Goal: Task Accomplishment & Management: Manage account settings

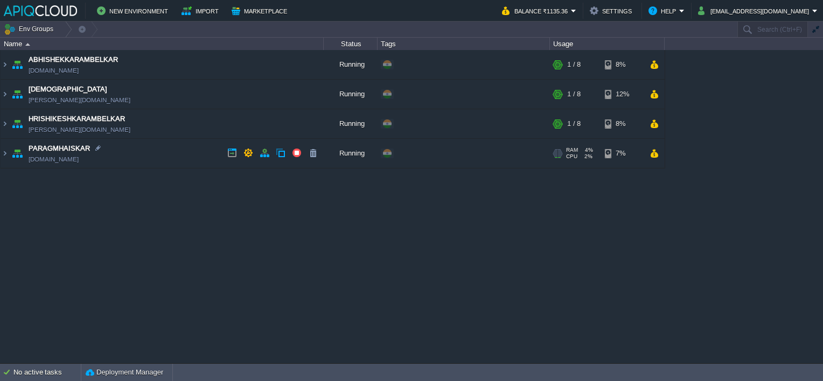
click at [185, 149] on td "PARAGMHAISKAR [DOMAIN_NAME]" at bounding box center [162, 154] width 323 height 30
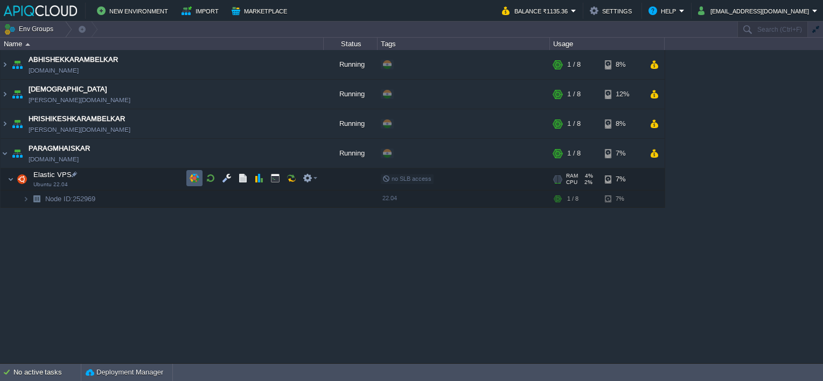
click at [190, 183] on button "button" at bounding box center [195, 178] width 10 height 10
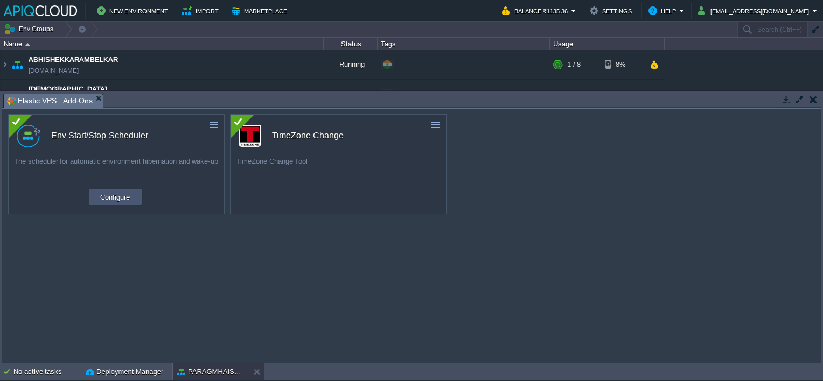
click at [126, 201] on button "Configure" at bounding box center [115, 197] width 36 height 13
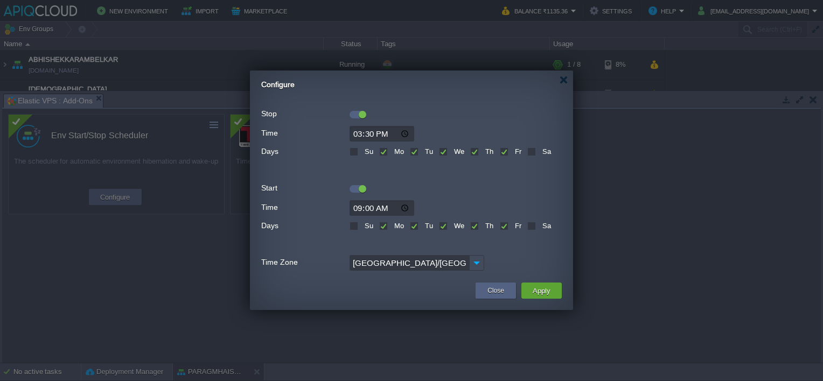
click at [422, 150] on label "Tu" at bounding box center [427, 152] width 11 height 8
click at [412, 150] on input "Tu" at bounding box center [413, 152] width 7 height 7
checkbox input "false"
click at [451, 154] on label "We" at bounding box center [457, 152] width 13 height 8
click at [442, 154] on input "We" at bounding box center [442, 152] width 7 height 7
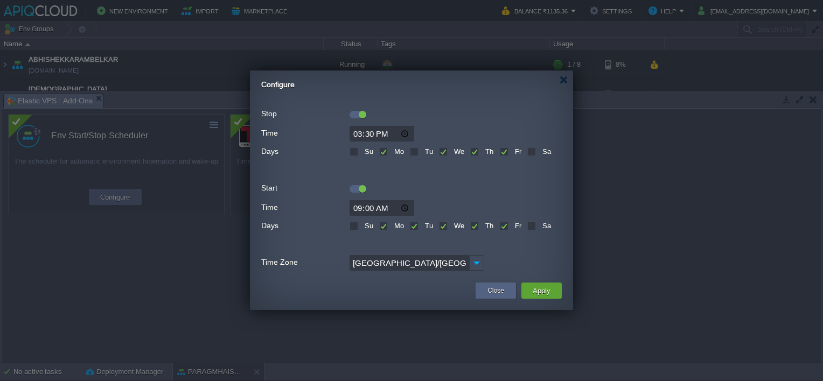
checkbox input "false"
click at [482, 150] on label "Th" at bounding box center [487, 152] width 11 height 8
click at [475, 150] on input "Th" at bounding box center [473, 152] width 7 height 7
checkbox input "false"
click at [508, 151] on div "Fr" at bounding box center [511, 150] width 22 height 12
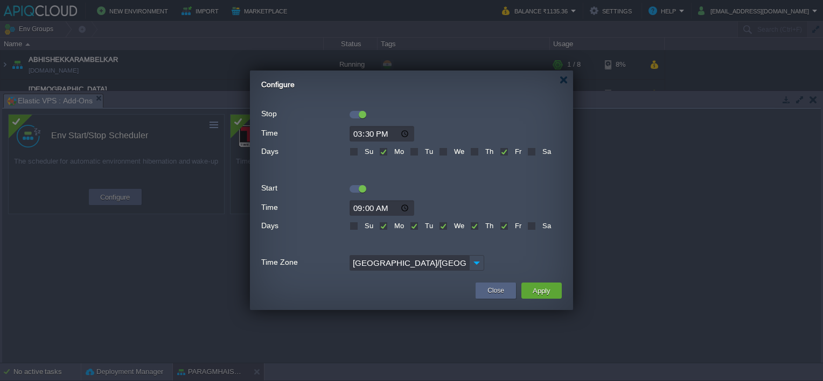
click at [512, 153] on label "Fr" at bounding box center [516, 152] width 9 height 8
click at [503, 153] on input "Fr" at bounding box center [503, 152] width 7 height 7
checkbox input "false"
click at [512, 225] on label "Fr" at bounding box center [516, 226] width 9 height 8
click at [503, 225] on input "Fr" at bounding box center [503, 226] width 7 height 7
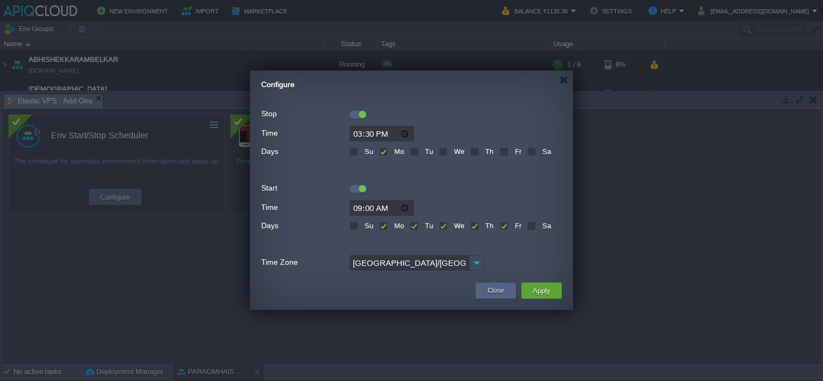
checkbox input "false"
click at [482, 225] on label "Th" at bounding box center [487, 226] width 11 height 8
click at [475, 225] on input "Th" at bounding box center [473, 226] width 7 height 7
checkbox input "false"
click at [451, 228] on label "We" at bounding box center [457, 226] width 13 height 8
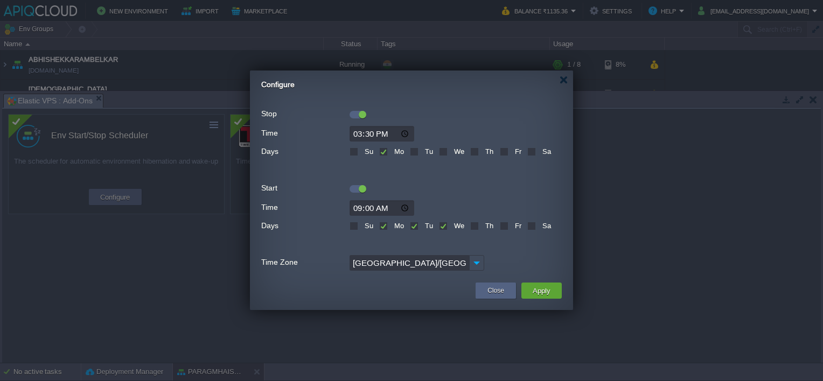
click at [443, 228] on input "We" at bounding box center [442, 226] width 7 height 7
checkbox input "false"
click at [422, 226] on label "Tu" at bounding box center [427, 226] width 11 height 8
click at [412, 226] on input "Tu" at bounding box center [413, 226] width 7 height 7
checkbox input "false"
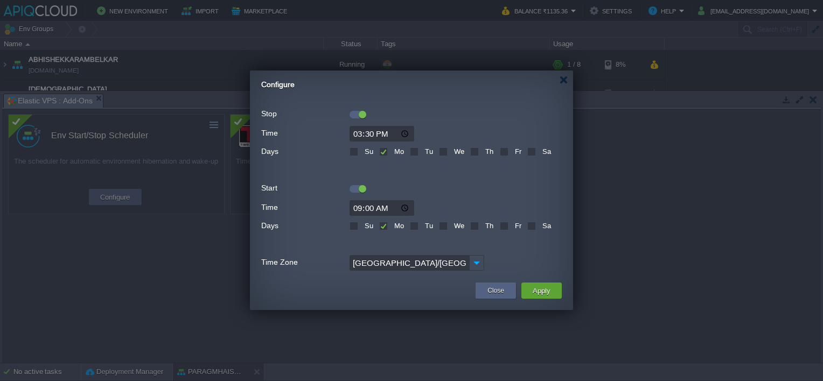
click at [356, 135] on input "15:30" at bounding box center [381, 134] width 65 height 16
type input "09:30"
click at [533, 291] on button "Apply" at bounding box center [541, 290] width 24 height 13
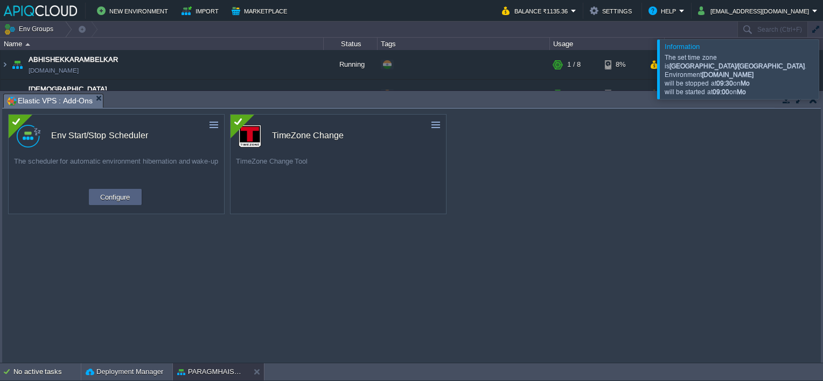
click at [530, 291] on div "custom Env Start/Stop Scheduler The scheduler for automatic environment hiberna…" at bounding box center [411, 236] width 818 height 254
click at [810, 99] on button "button" at bounding box center [813, 100] width 8 height 10
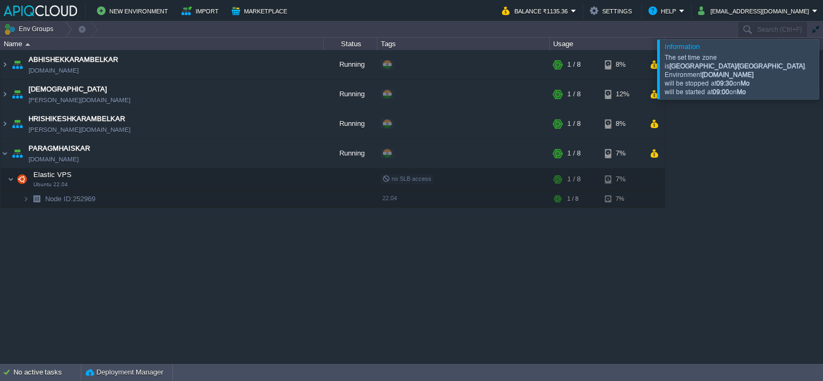
click at [512, 357] on div "ABHISHEKKARAMBELKAR [DOMAIN_NAME] Running + Add to Env Group RAM 4% CPU 0% 1 / …" at bounding box center [411, 206] width 823 height 313
